Goal: Navigation & Orientation: Go to known website

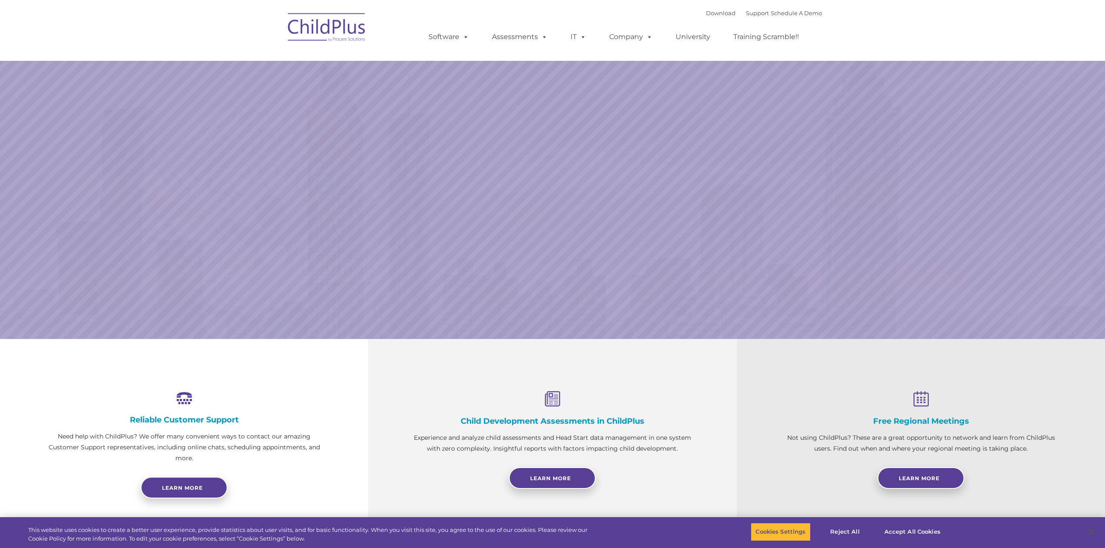
select select "MEDIUM"
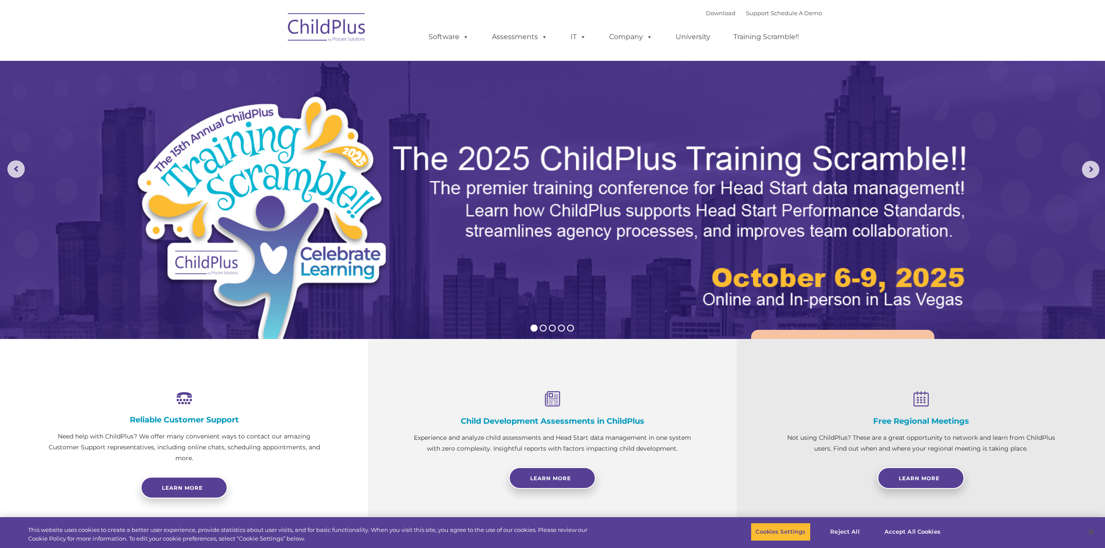
click at [323, 36] on img at bounding box center [327, 28] width 87 height 43
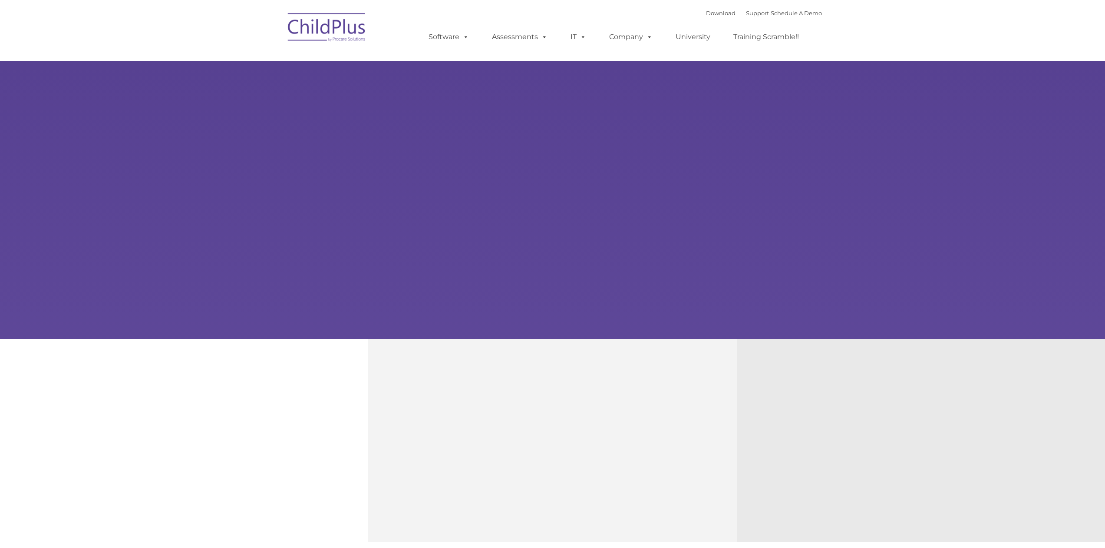
type input ""
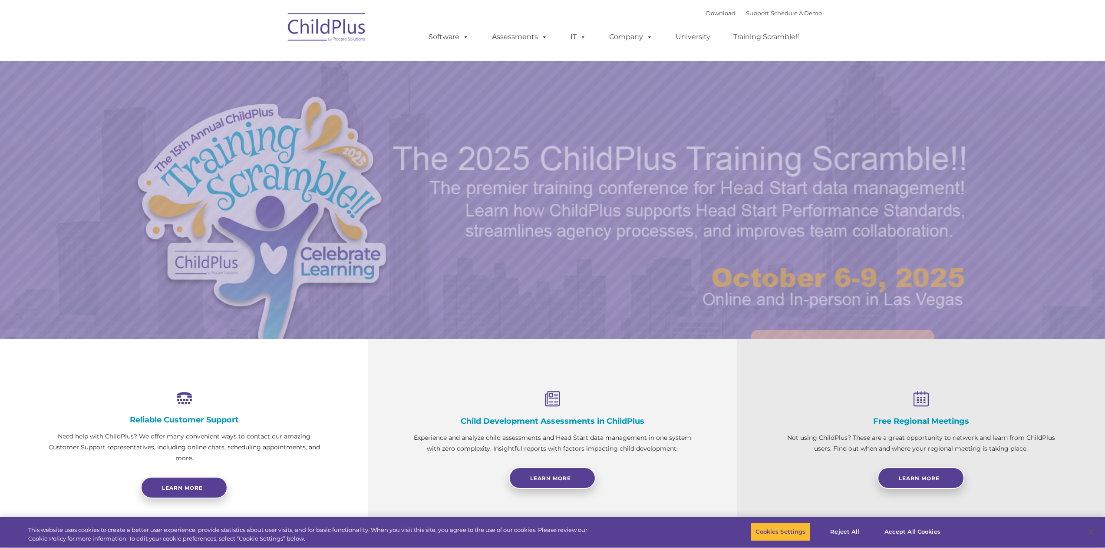
select select "MEDIUM"
